Goal: Transaction & Acquisition: Purchase product/service

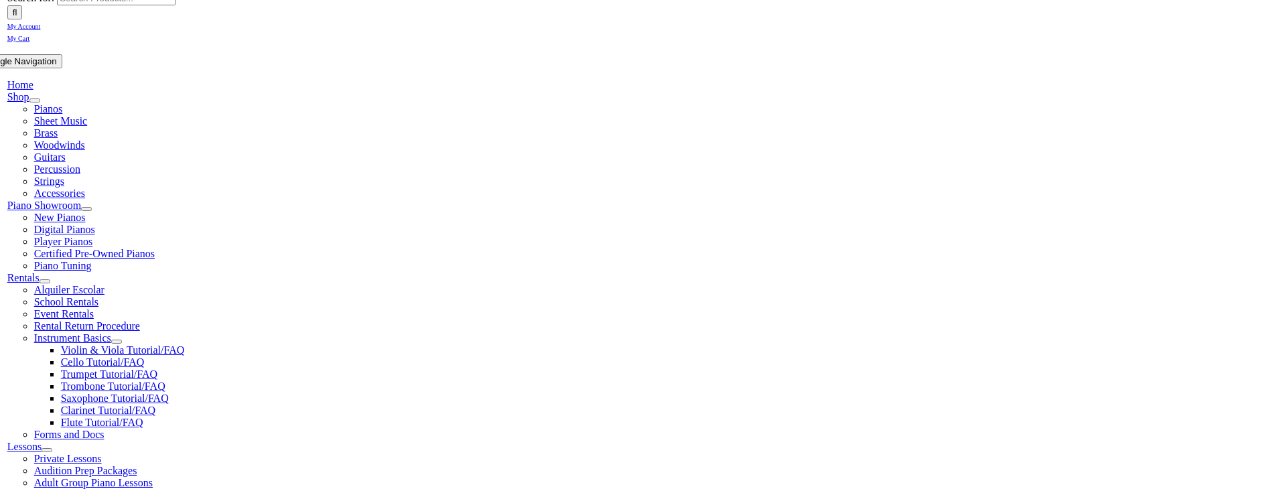
scroll to position [223, 0]
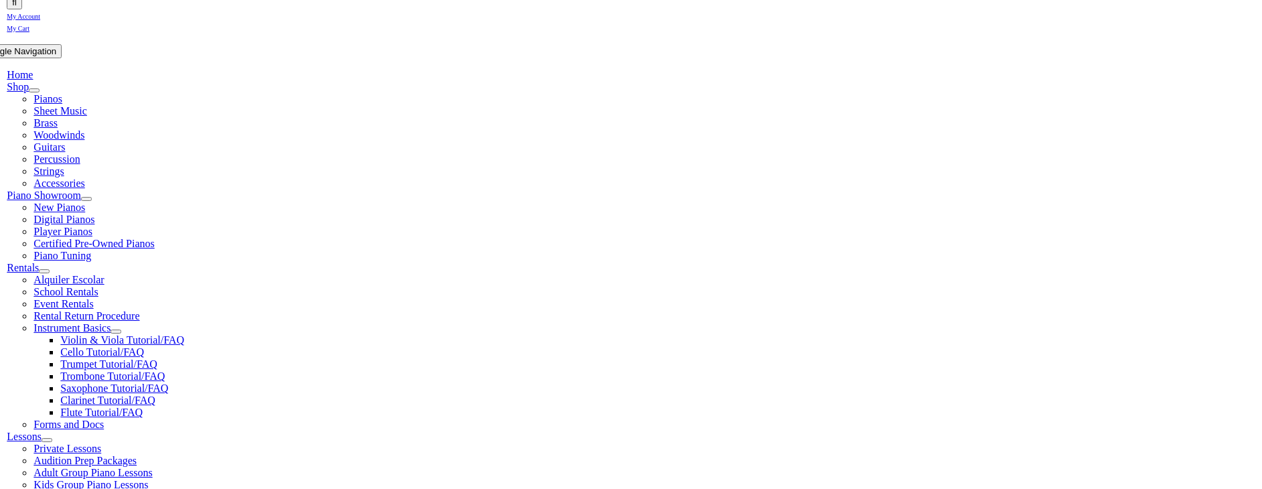
scroll to position [578, 0]
drag, startPoint x: 478, startPoint y: 446, endPoint x: 471, endPoint y: 444, distance: 7.5
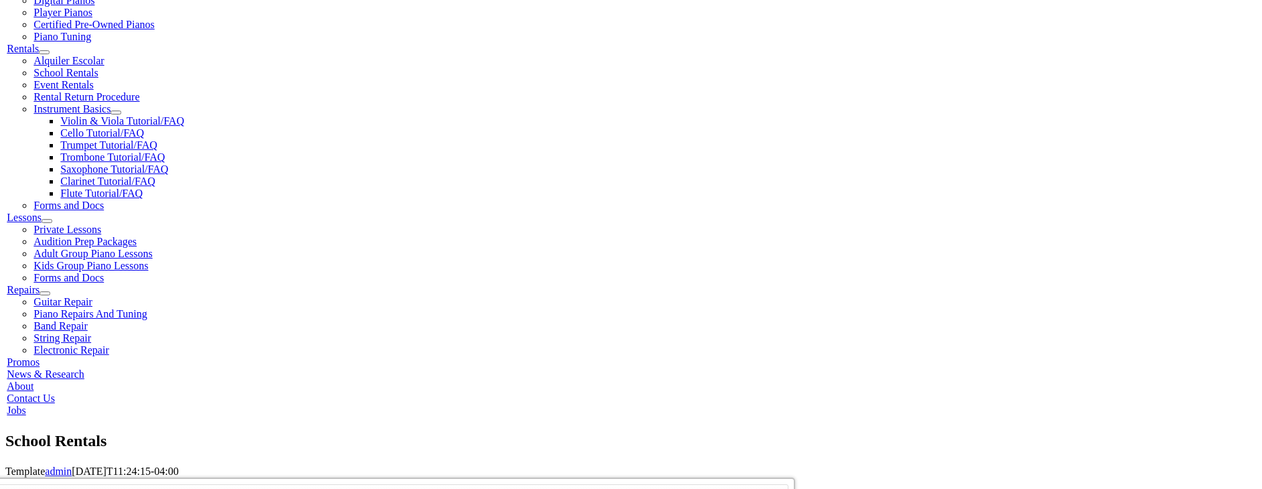
scroll to position [480, 0]
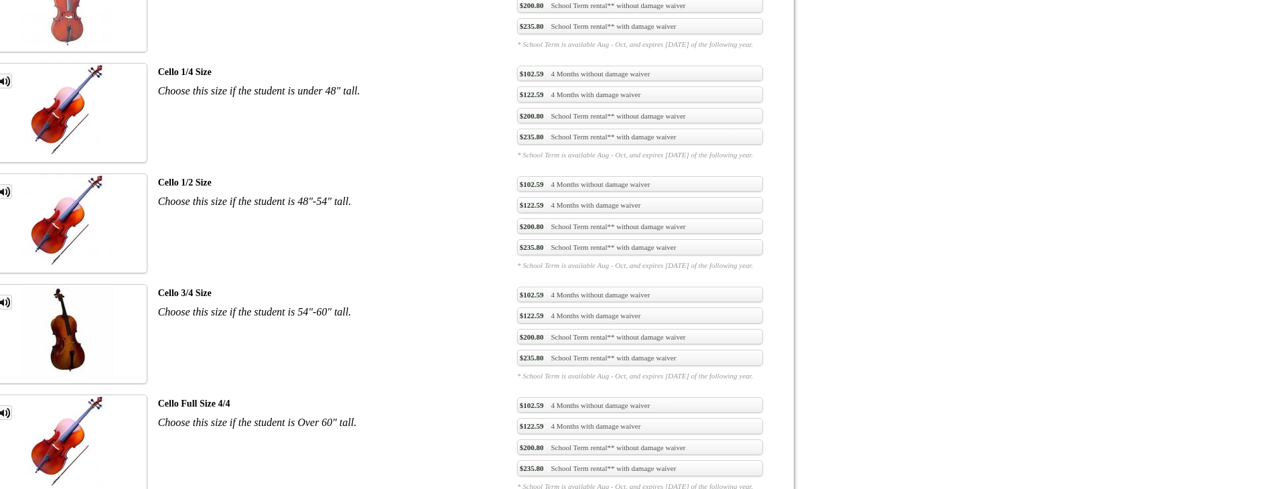
scroll to position [2714, 0]
